Goal: Transaction & Acquisition: Obtain resource

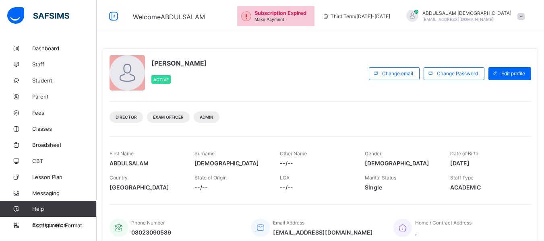
click at [284, 18] on span "Make Payment" at bounding box center [269, 19] width 30 height 5
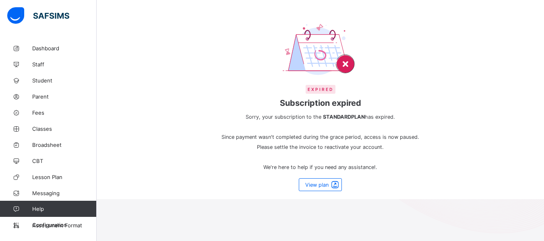
scroll to position [54, 0]
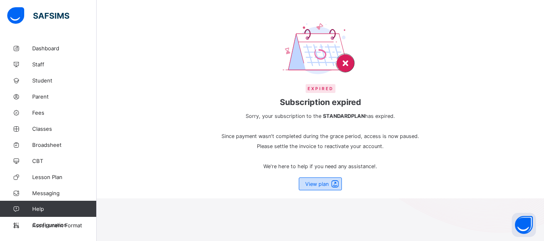
click at [317, 184] on span "View plan" at bounding box center [316, 184] width 23 height 6
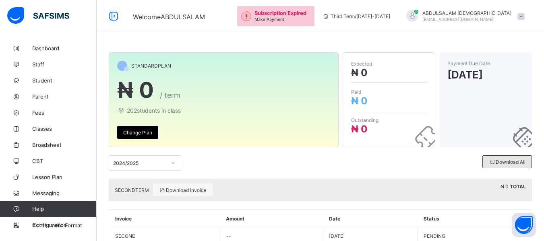
click at [505, 162] on span "Download All" at bounding box center [507, 162] width 37 height 6
click at [496, 161] on icon at bounding box center [492, 162] width 7 height 6
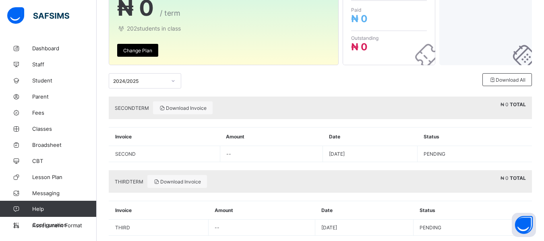
scroll to position [81, 0]
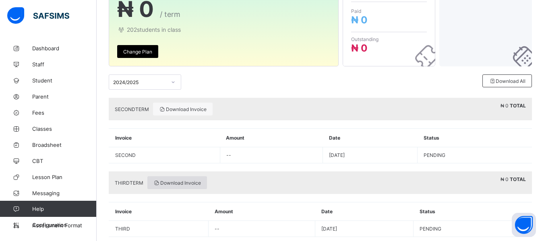
click at [187, 180] on span "Download Invoice" at bounding box center [177, 183] width 48 height 6
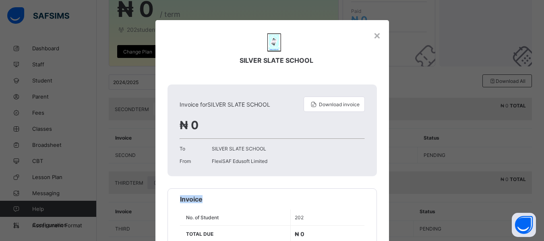
click at [187, 180] on div "SILVER SLATE SCHOOL Invoice for SILVER SLATE SCHOOL Download invoice ₦ 0 To SIL…" at bounding box center [271, 150] width 233 height 261
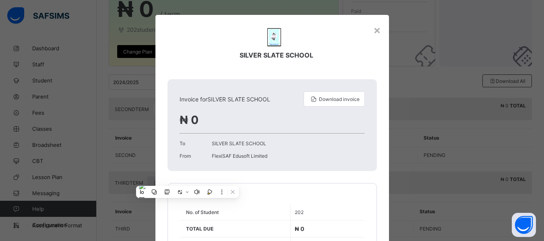
scroll to position [4, 0]
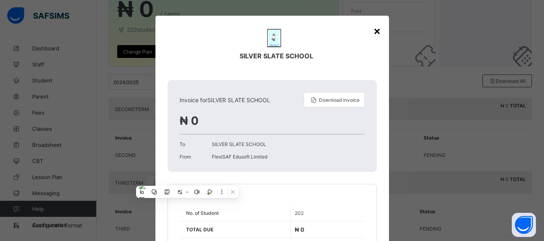
click at [375, 30] on div "×" at bounding box center [377, 31] width 8 height 14
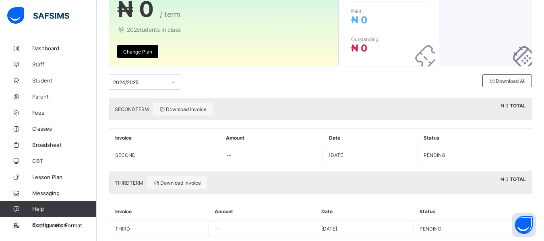
scroll to position [0, 0]
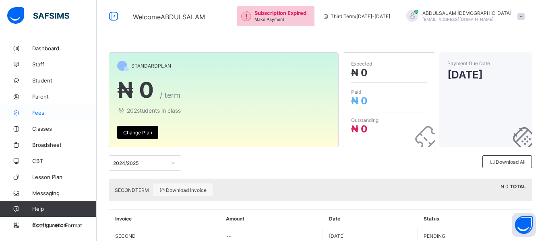
click at [42, 114] on span "Fees" at bounding box center [64, 112] width 64 height 6
